Goal: Information Seeking & Learning: Learn about a topic

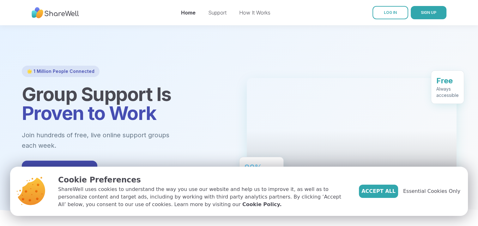
click at [391, 190] on span "Accept All" at bounding box center [378, 192] width 34 height 8
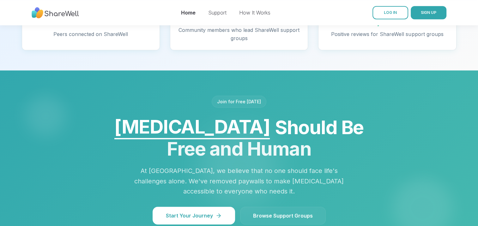
scroll to position [474, 0]
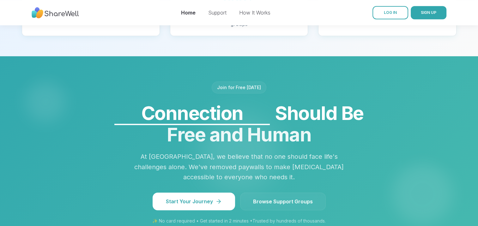
click at [277, 198] on span "Browse Support Groups" at bounding box center [283, 202] width 60 height 8
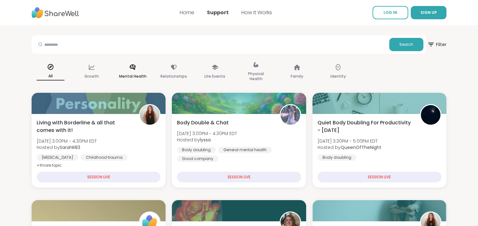
click at [130, 66] on icon at bounding box center [133, 66] width 6 height 5
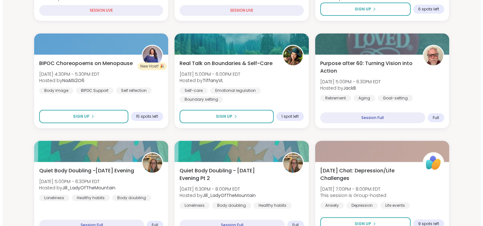
scroll to position [253, 0]
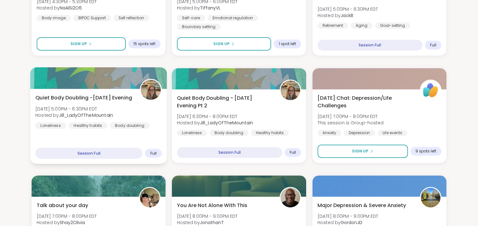
click at [148, 95] on img at bounding box center [151, 90] width 20 height 20
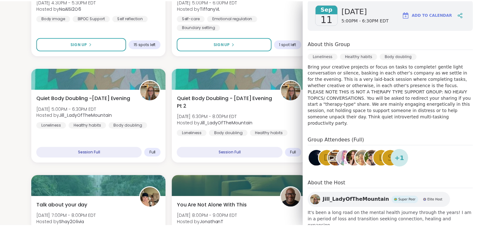
scroll to position [110, 0]
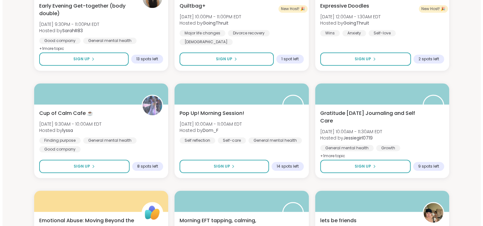
scroll to position [569, 0]
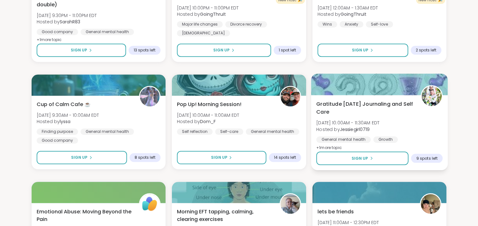
click at [359, 105] on span "Gratitude [DATE] Journaling and Self Care" at bounding box center [364, 107] width 97 height 15
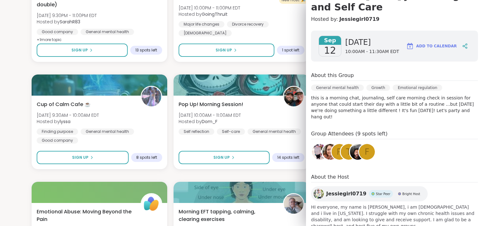
scroll to position [78, 0]
